Goal: Task Accomplishment & Management: Use online tool/utility

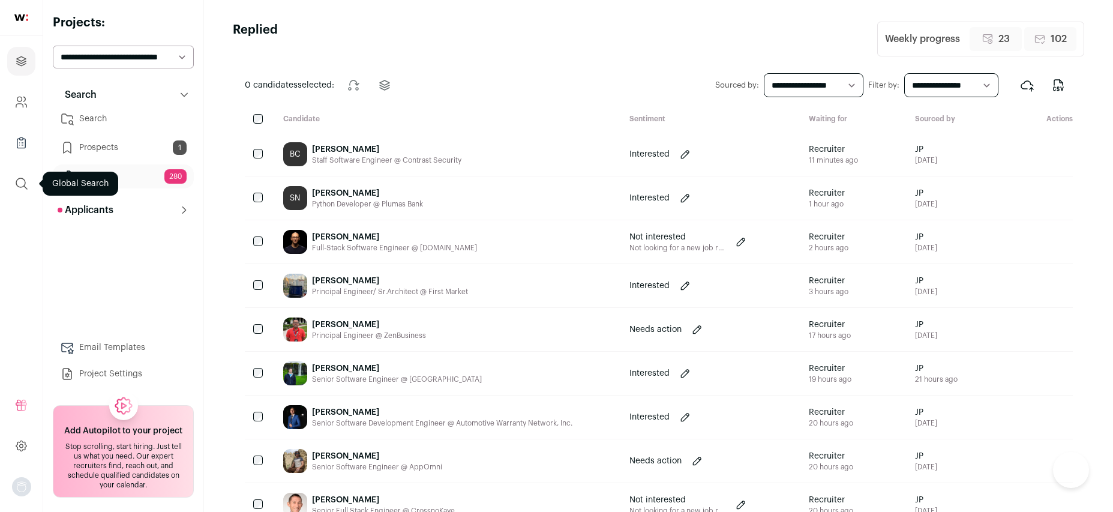
click at [19, 178] on icon "submit" at bounding box center [21, 183] width 14 height 14
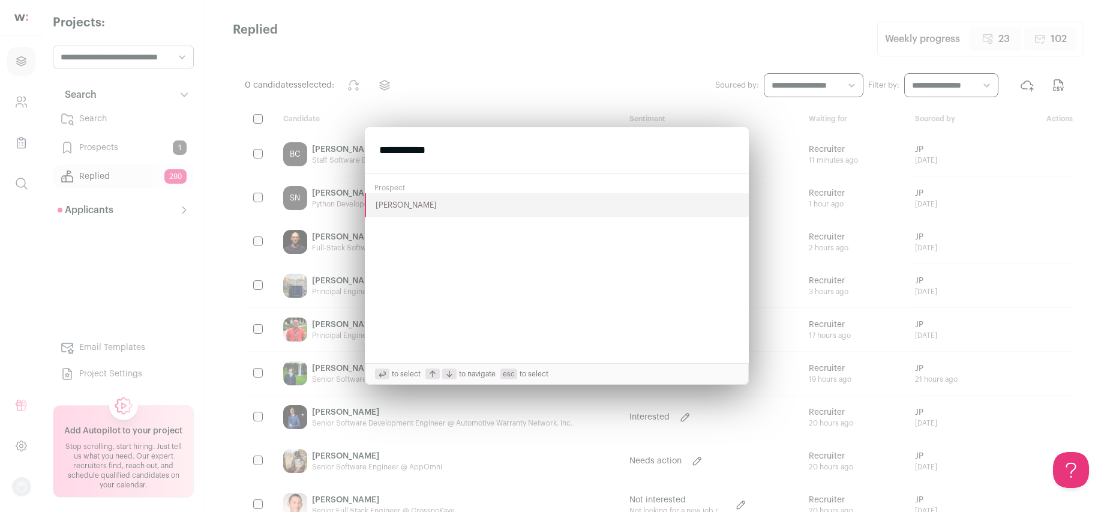
type input "**********"
click at [394, 208] on button "[PERSON_NAME]" at bounding box center [557, 205] width 384 height 24
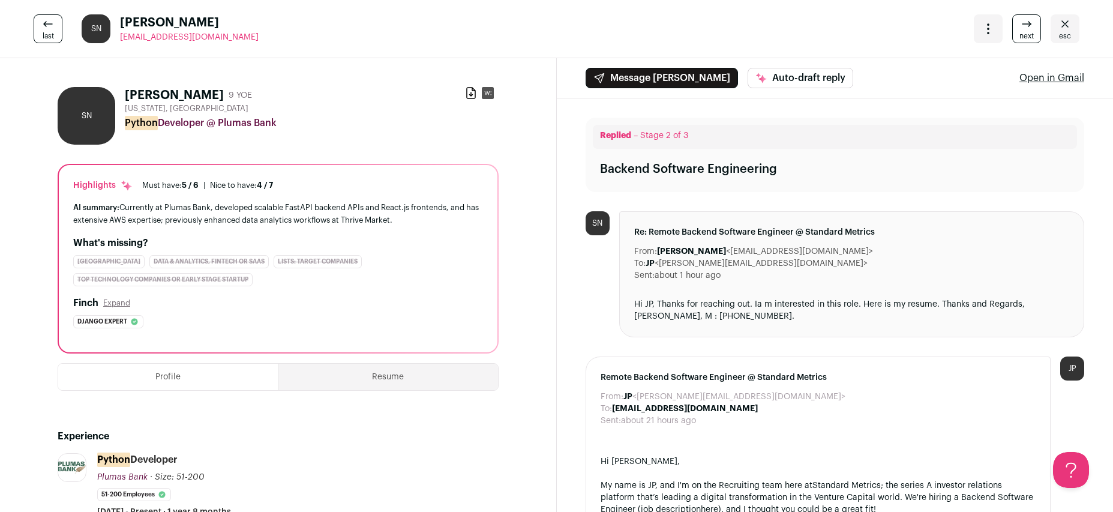
click at [211, 95] on h1 "[PERSON_NAME]" at bounding box center [174, 95] width 99 height 17
copy div "[PERSON_NAME]"
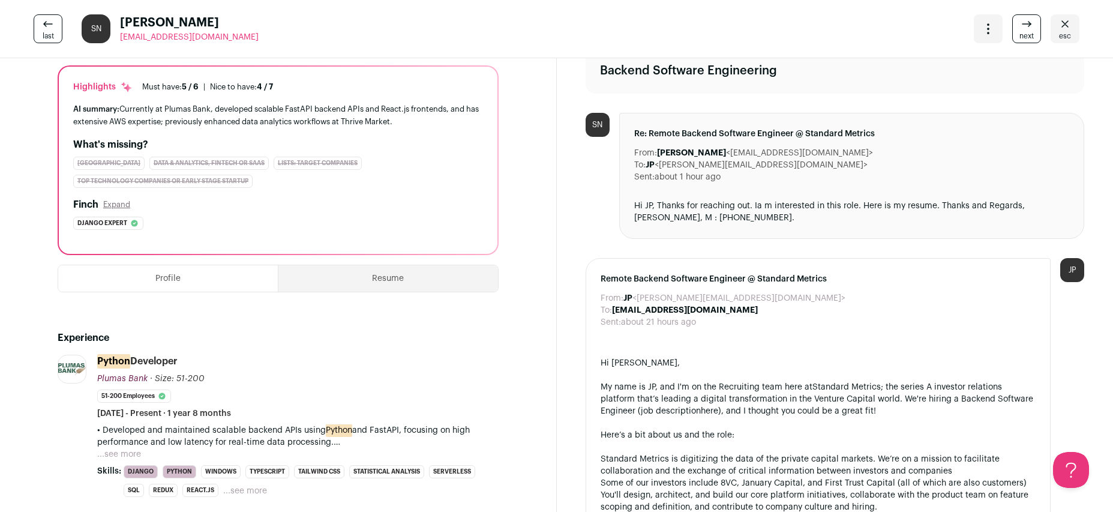
scroll to position [226, 0]
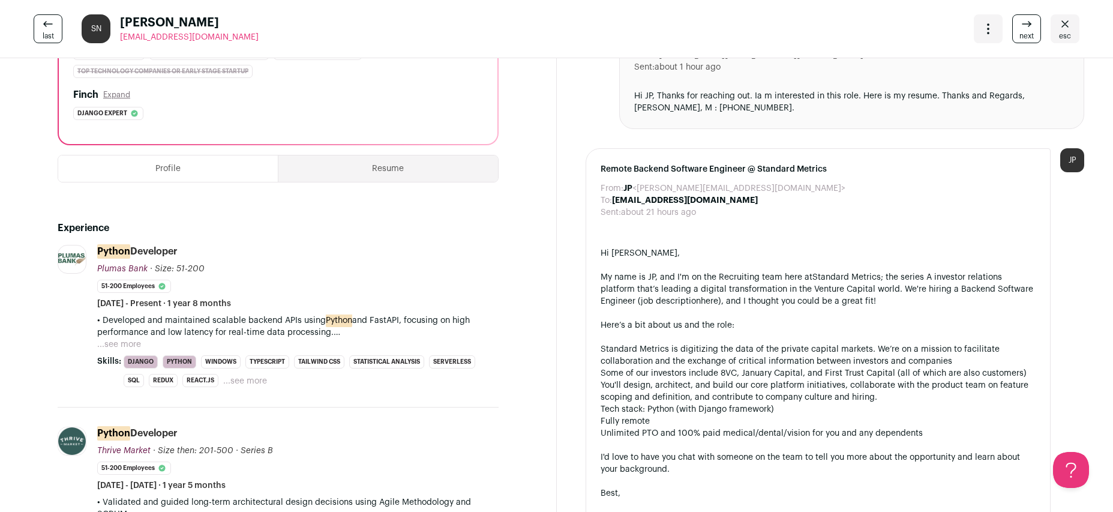
scroll to position [359, 0]
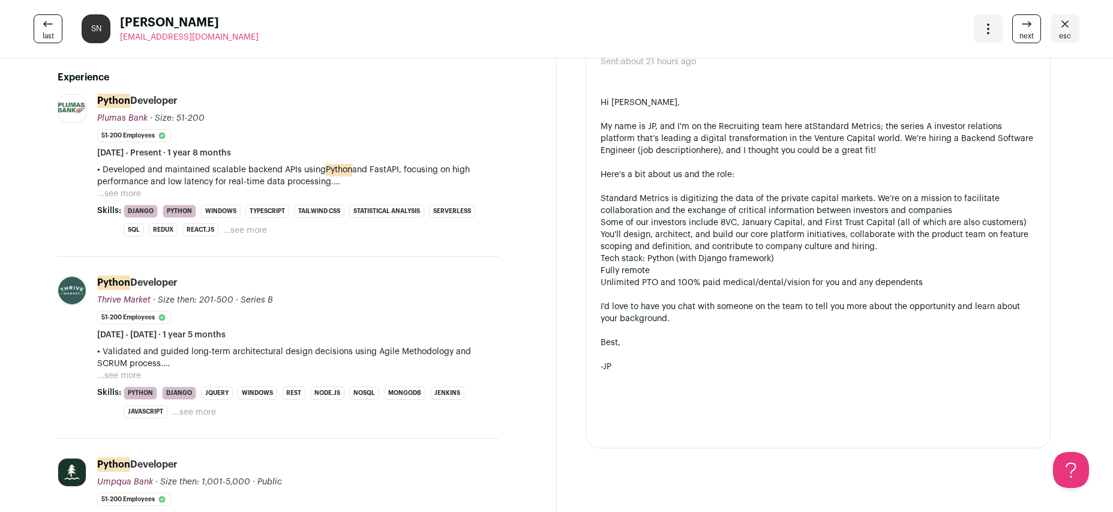
click at [251, 233] on button "...see more" at bounding box center [245, 230] width 44 height 12
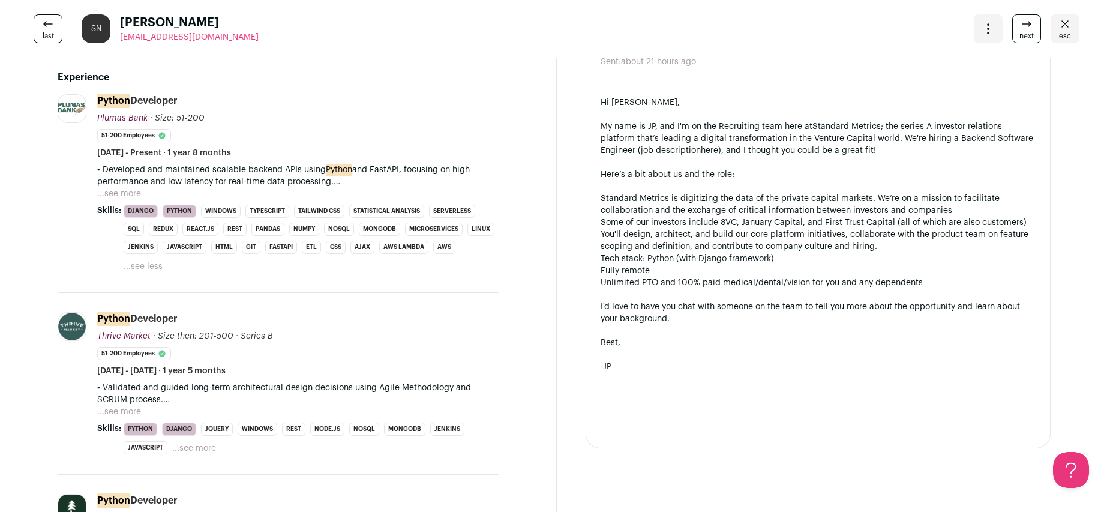
click at [136, 196] on button "...see more" at bounding box center [119, 194] width 44 height 12
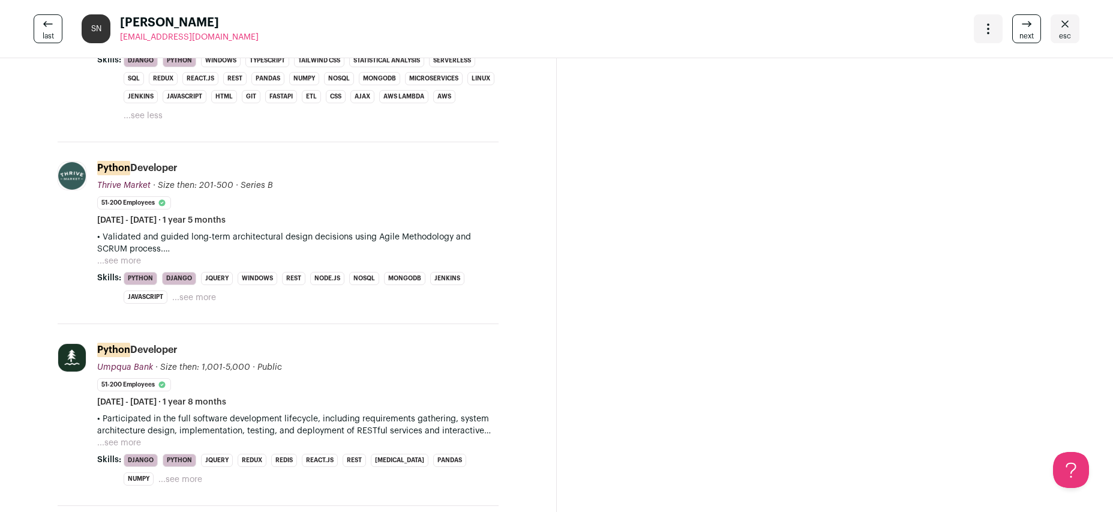
scroll to position [878, 0]
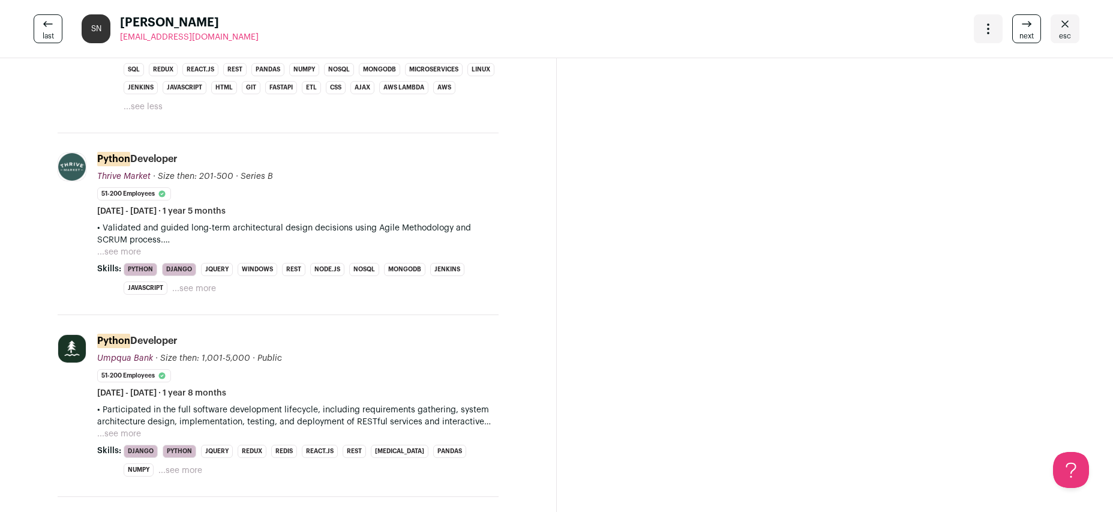
click at [122, 246] on button "...see more" at bounding box center [119, 252] width 44 height 12
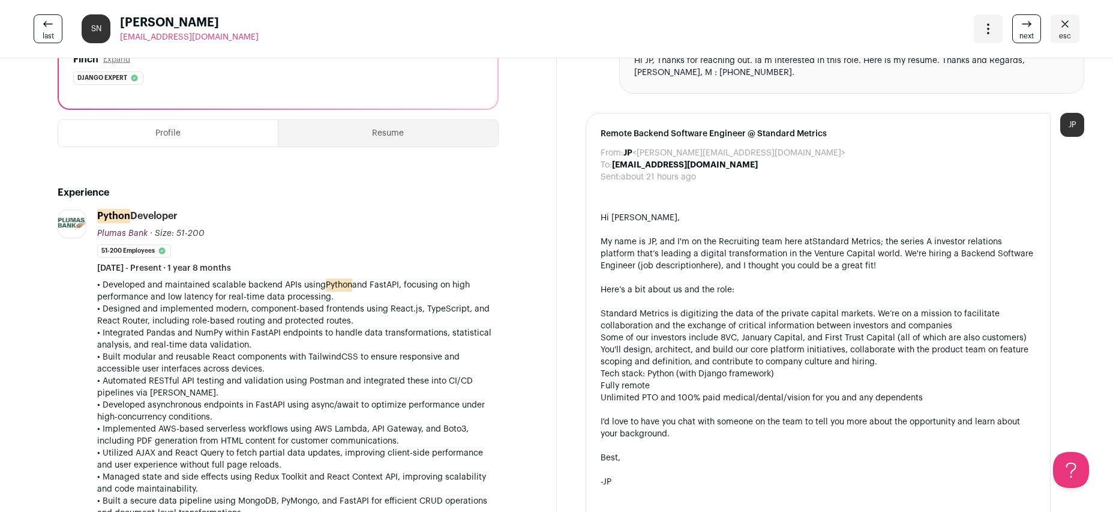
scroll to position [0, 0]
